Goal: Task Accomplishment & Management: Manage account settings

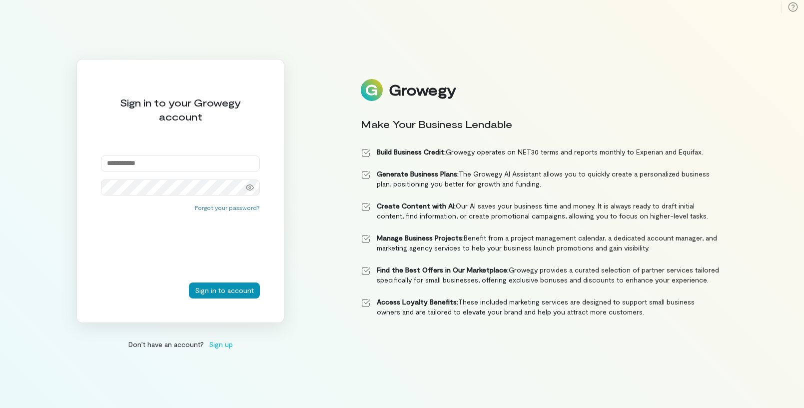
type input "**********"
click at [209, 287] on button "Sign in to account" at bounding box center [224, 290] width 71 height 16
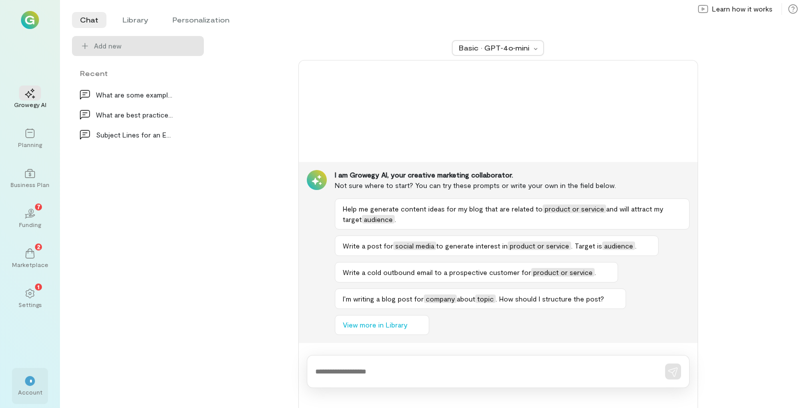
click at [23, 386] on div "*" at bounding box center [30, 380] width 22 height 15
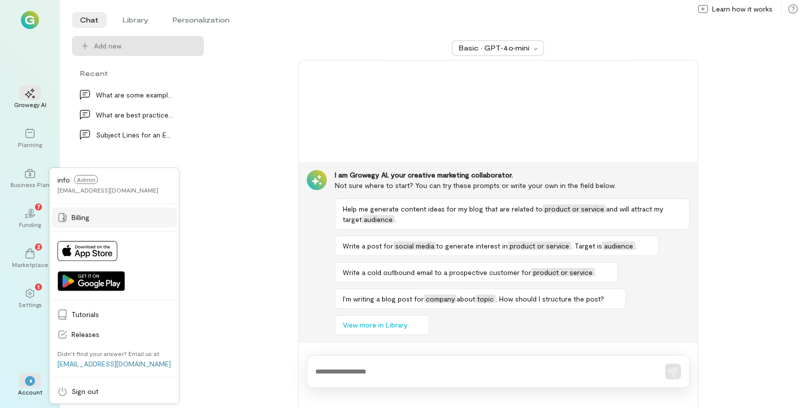
click at [113, 211] on link "Billing" at bounding box center [113, 217] width 125 height 20
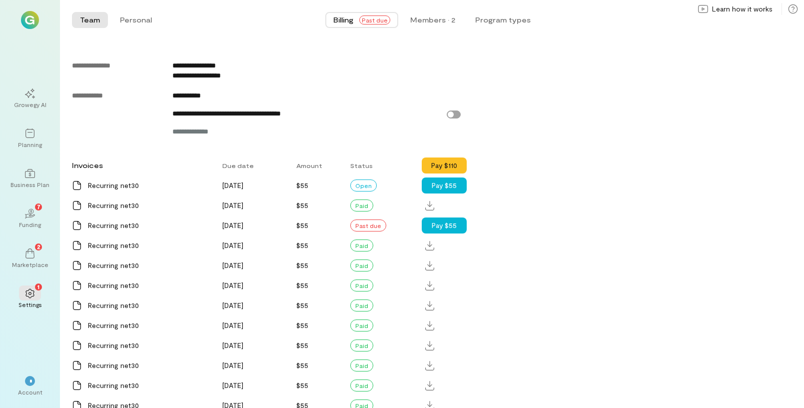
scroll to position [572, 0]
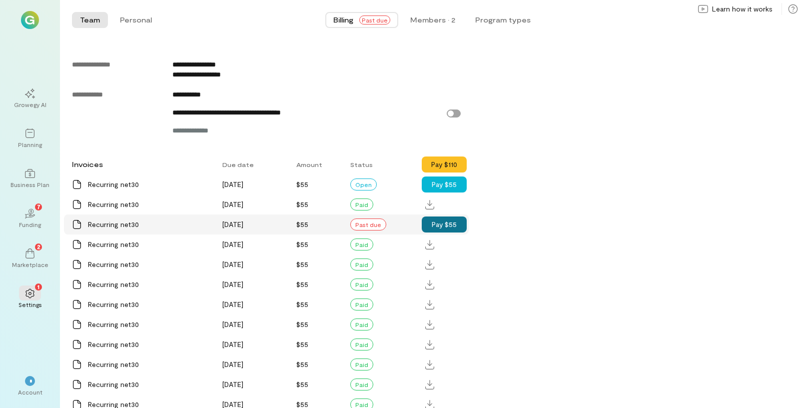
click at [434, 232] on button "Pay $55" at bounding box center [444, 224] width 45 height 16
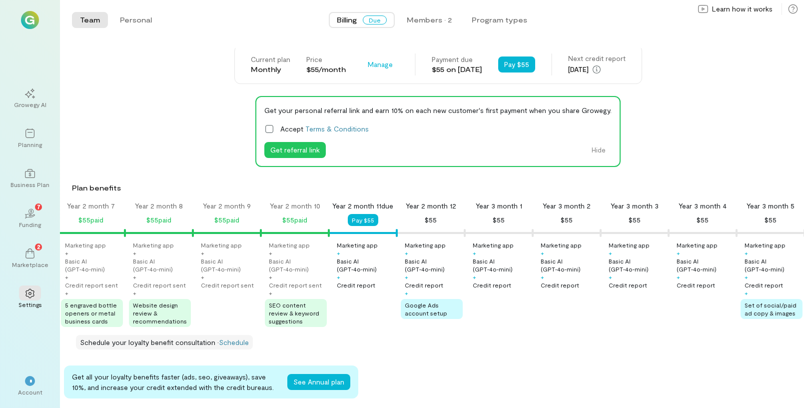
scroll to position [0, 0]
